Goal: Find specific page/section: Find specific page/section

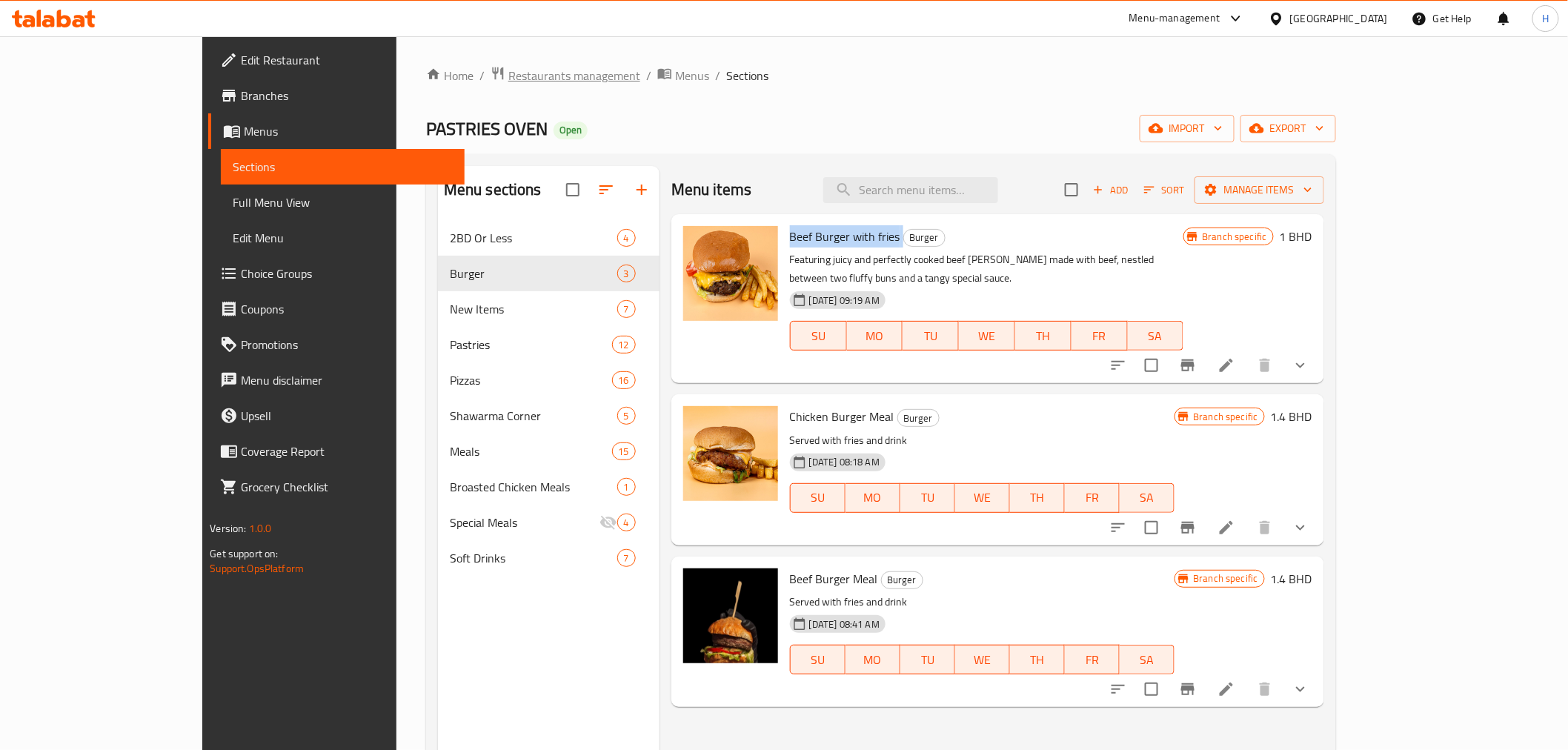
click at [508, 71] on span "Restaurants management" at bounding box center [574, 76] width 132 height 18
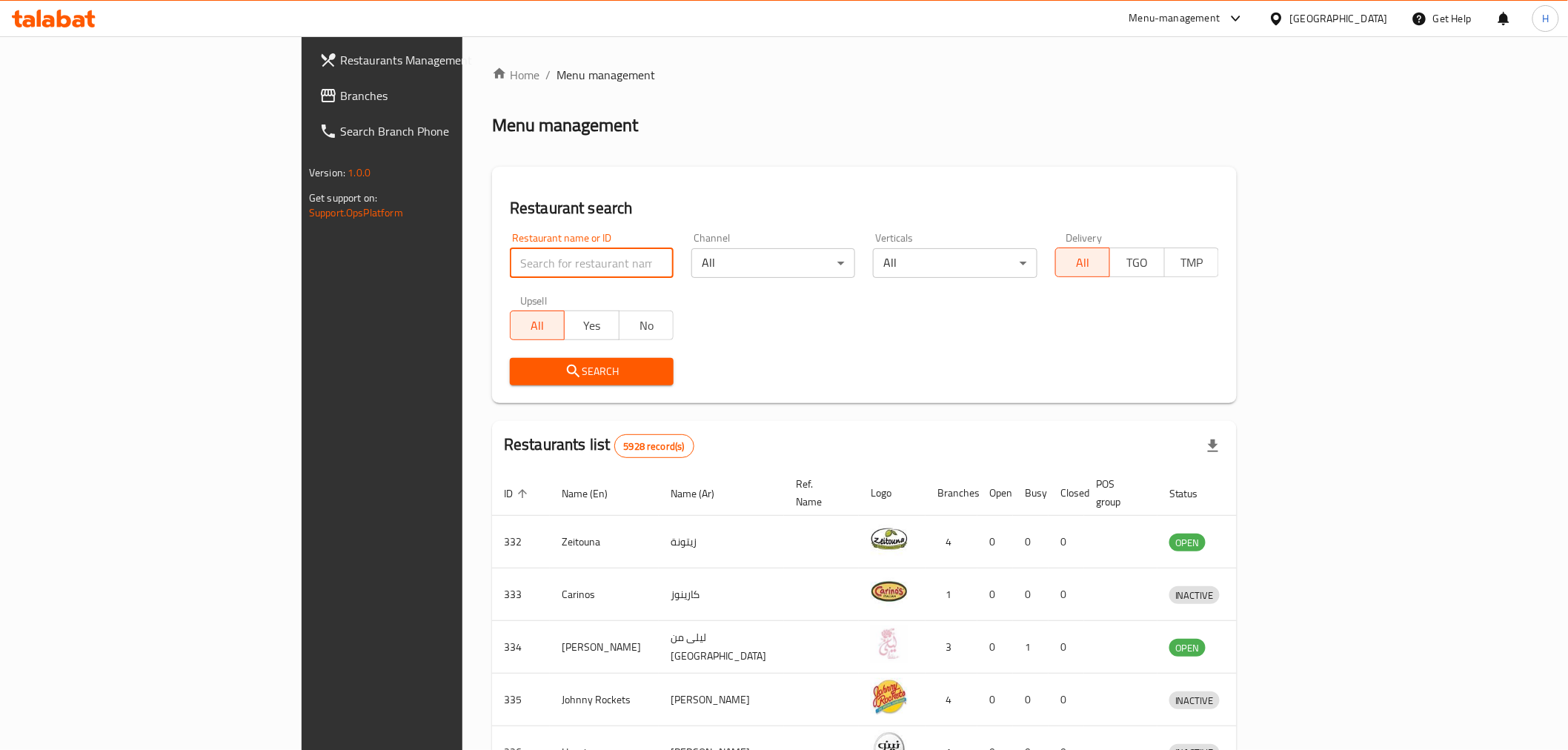
click at [510, 269] on input "search" at bounding box center [592, 264] width 164 height 30
click button "Search" at bounding box center [592, 372] width 164 height 28
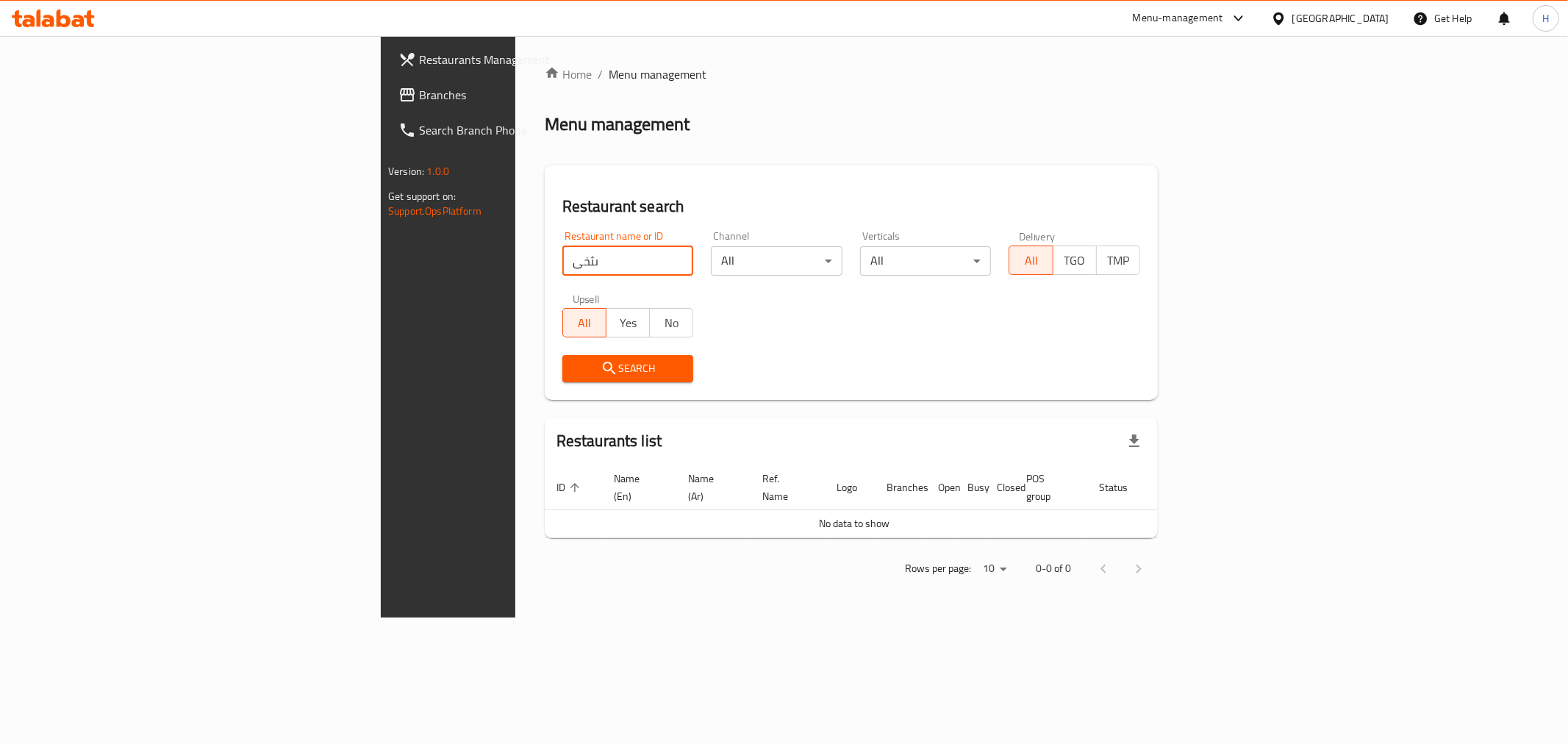
click at [562, 256] on input "ىثخى" at bounding box center [628, 261] width 131 height 30
type input "neon"
click button "Search" at bounding box center [628, 369] width 131 height 28
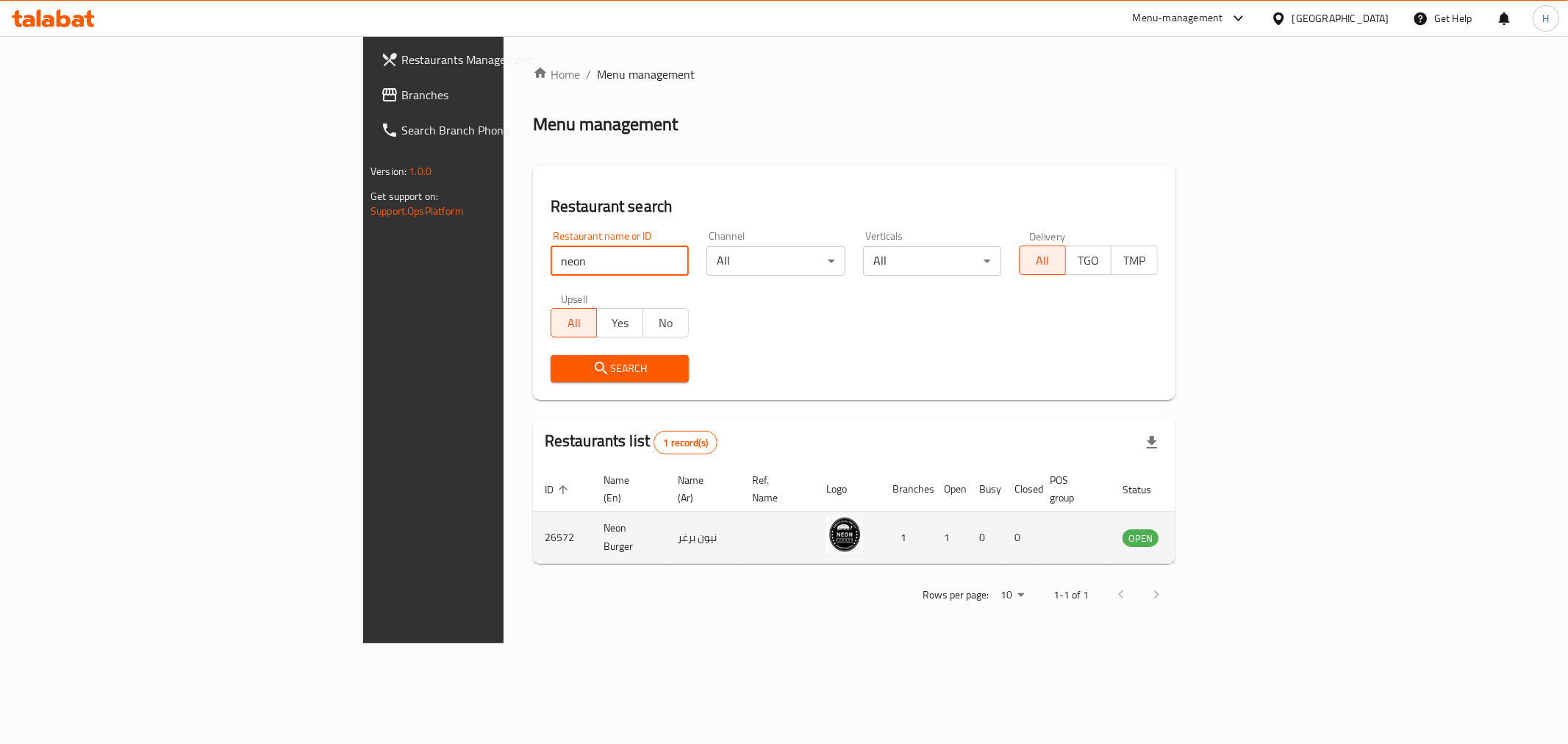
click at [1217, 532] on icon "enhanced table" at bounding box center [1209, 538] width 16 height 13
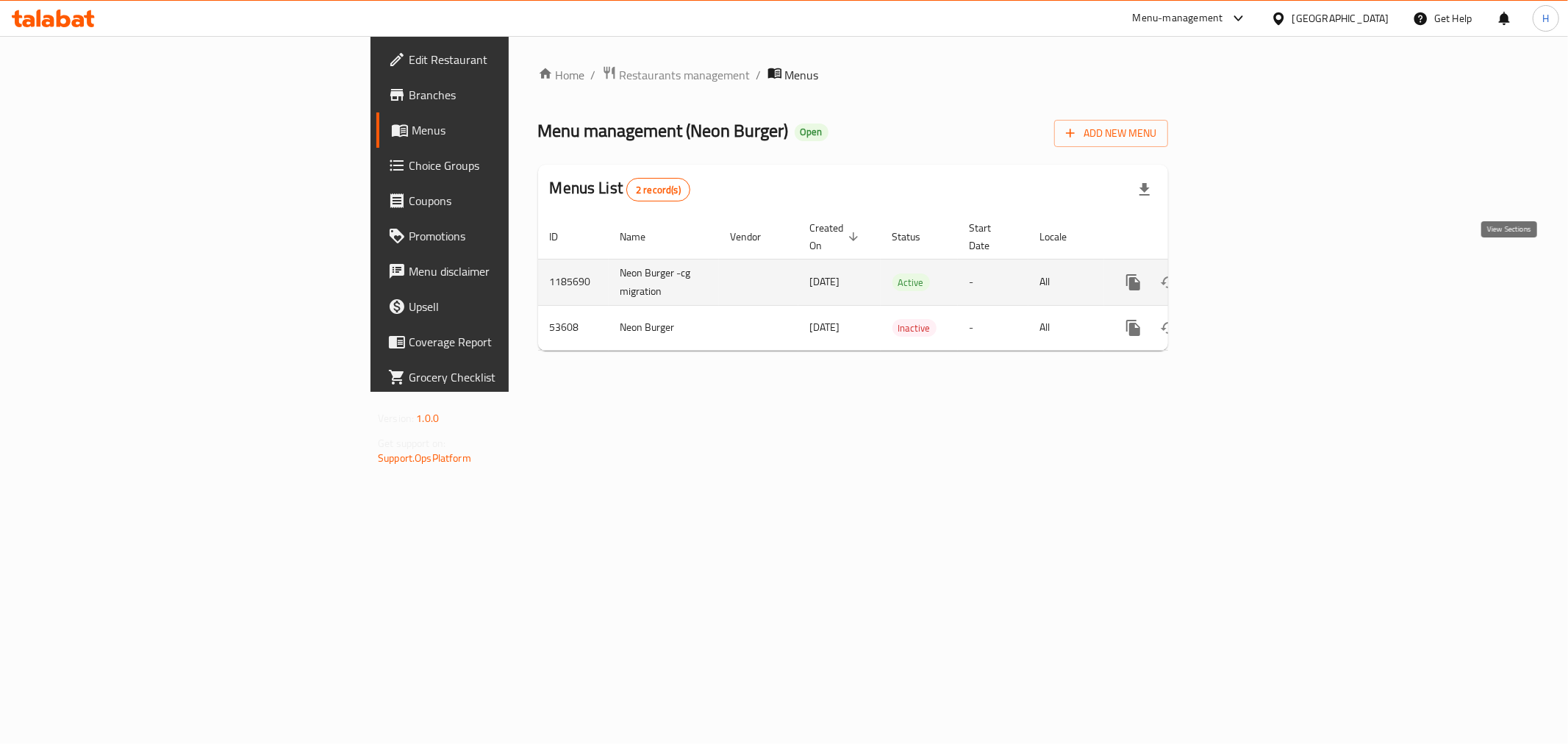
click at [1246, 275] on icon "enhanced table" at bounding box center [1238, 281] width 13 height 13
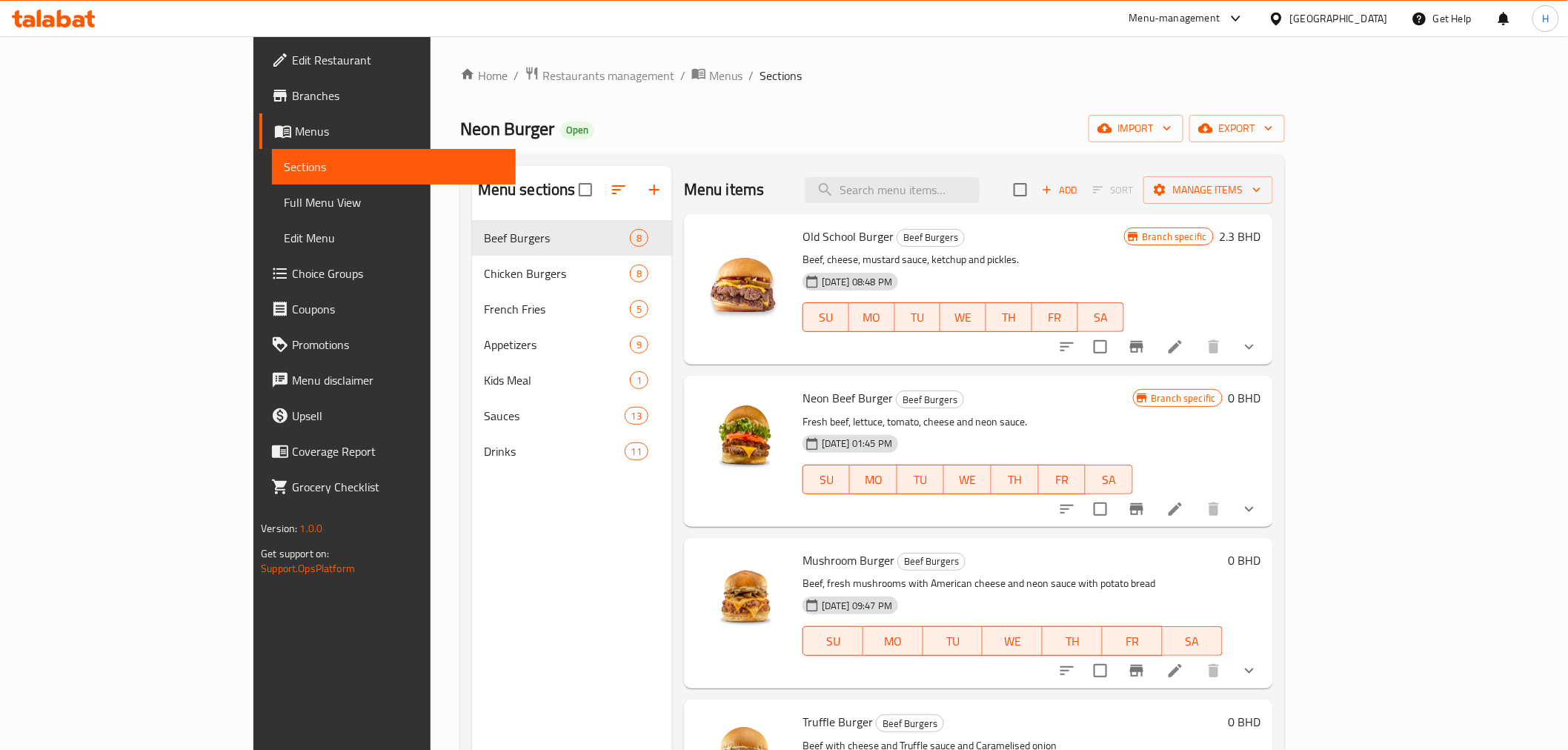
click at [292, 100] on span "Branches" at bounding box center [398, 95] width 211 height 18
